Goal: Find specific page/section: Find specific page/section

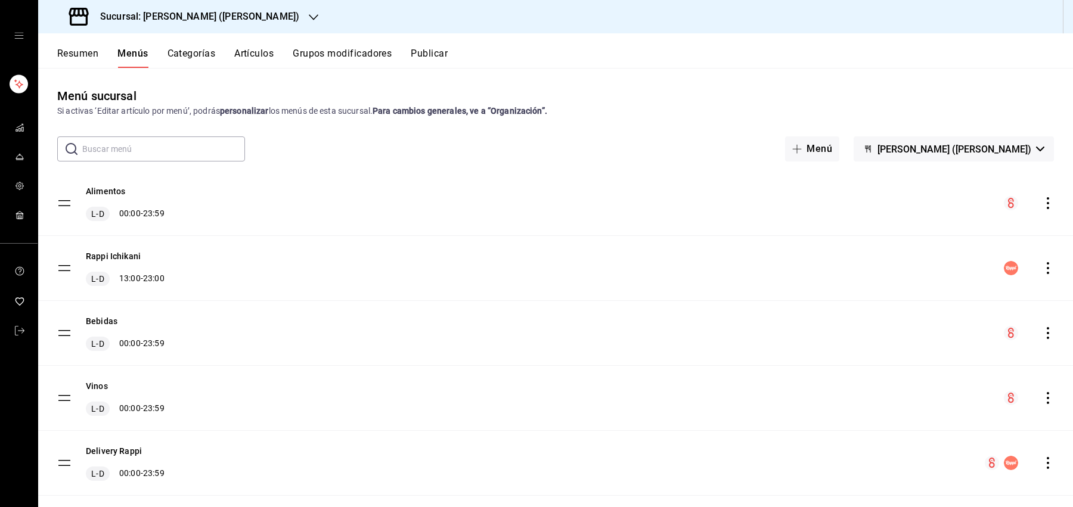
click at [85, 50] on button "Resumen" at bounding box center [77, 58] width 41 height 20
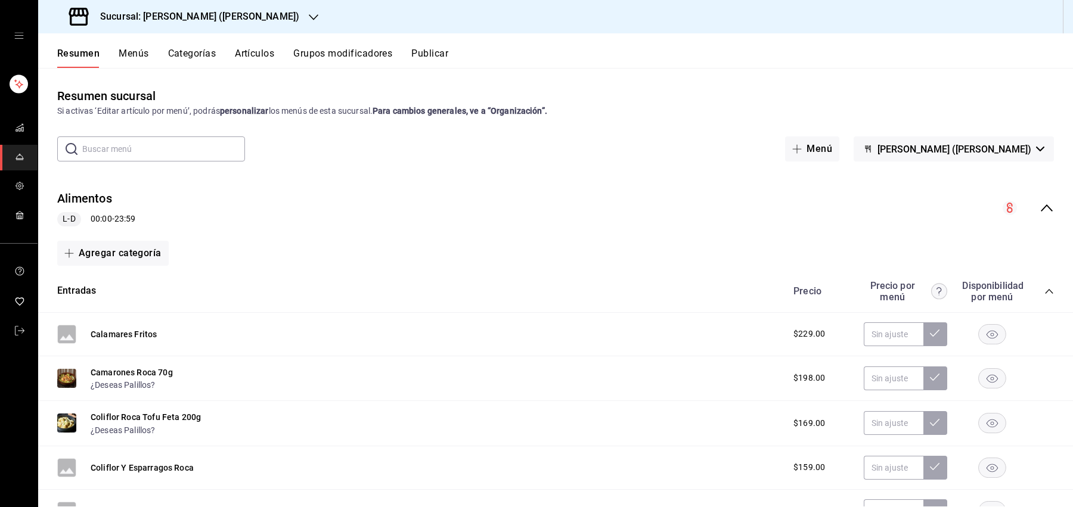
click at [1050, 210] on icon "collapse-menu-row" at bounding box center [1047, 208] width 14 height 14
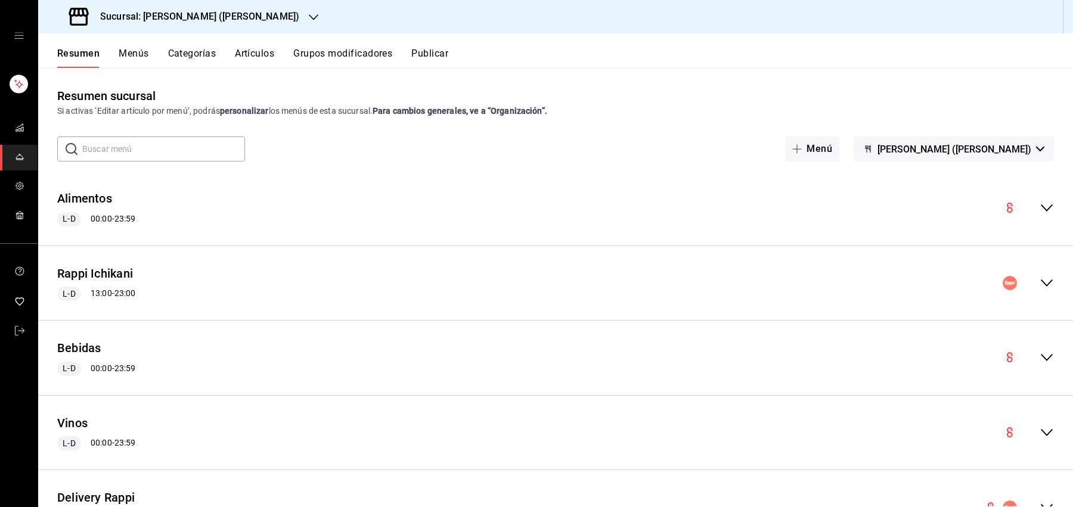
click at [1041, 279] on icon "collapse-menu-row" at bounding box center [1047, 283] width 14 height 14
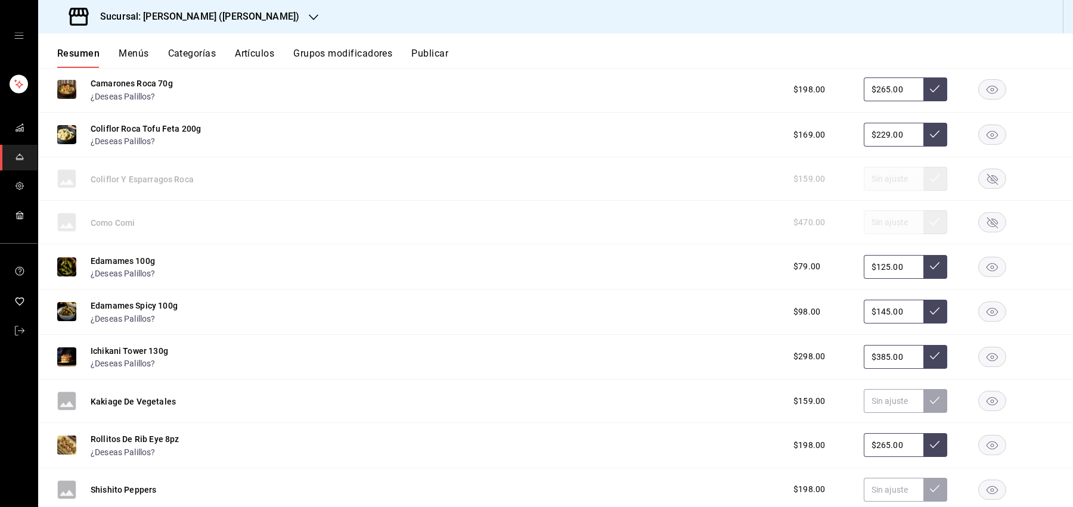
scroll to position [367, 0]
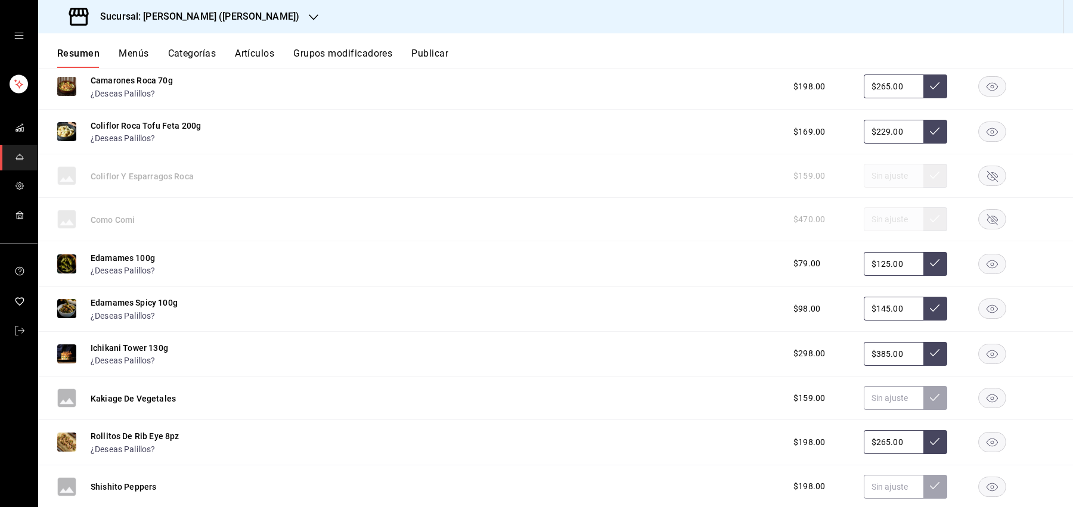
click at [804, 309] on span "$98.00" at bounding box center [807, 309] width 27 height 13
drag, startPoint x: 814, startPoint y: 307, endPoint x: 775, endPoint y: 307, distance: 39.9
click at [775, 307] on div "Edamames Spicy 100g ¿Deseas Palillos? $98.00 $145.00" at bounding box center [555, 309] width 1035 height 45
drag, startPoint x: 807, startPoint y: 307, endPoint x: 729, endPoint y: 303, distance: 78.2
click at [742, 307] on div "Edamames Spicy 100g ¿Deseas Palillos? $98.00 $145.00" at bounding box center [555, 309] width 1035 height 45
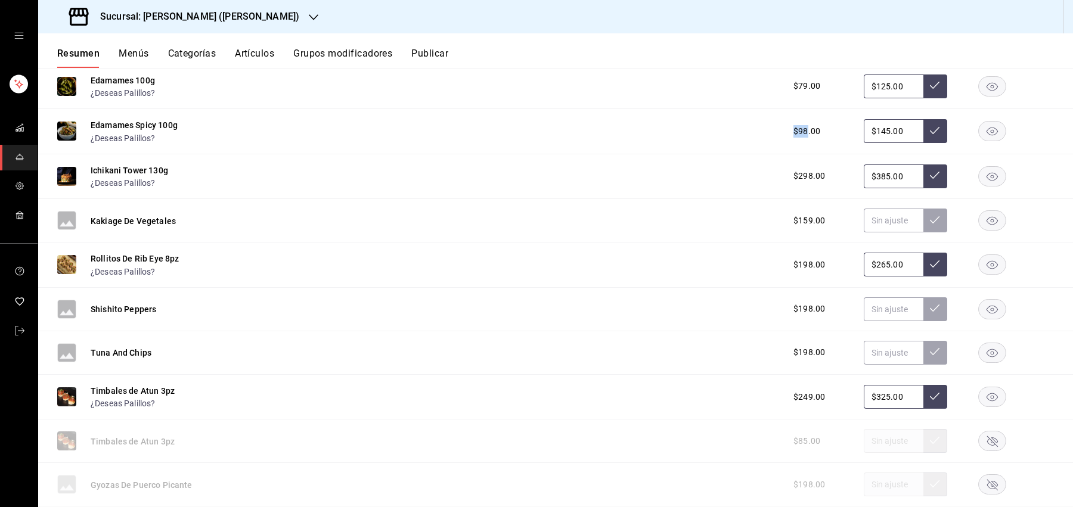
scroll to position [537, 0]
